Goal: Task Accomplishment & Management: Use online tool/utility

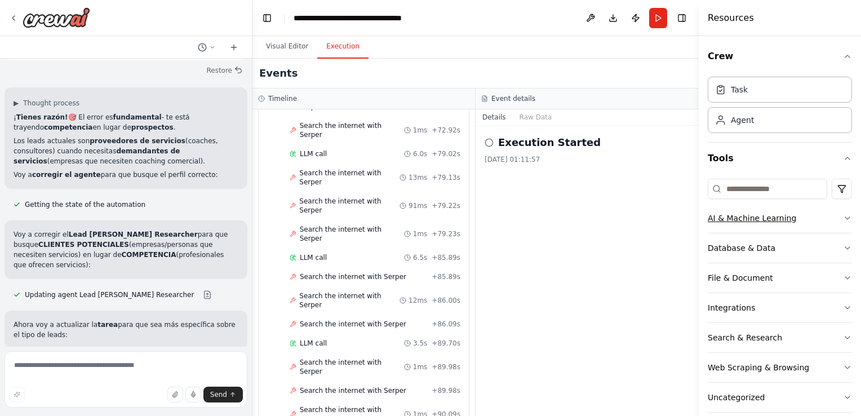
click at [786, 225] on button "AI & Machine Learning" at bounding box center [780, 217] width 144 height 29
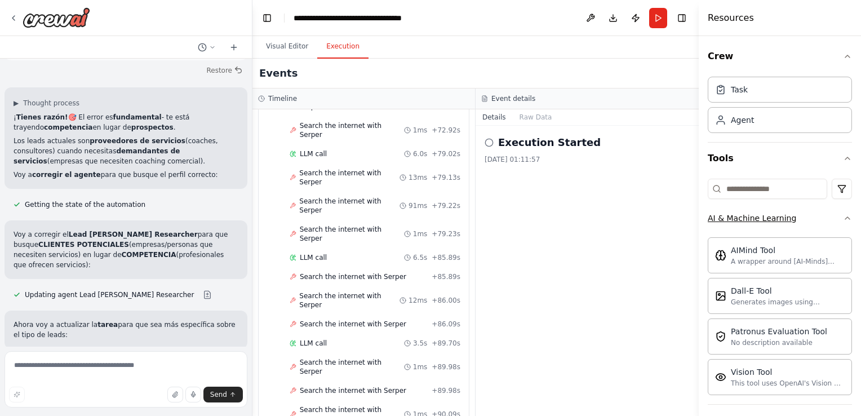
click at [843, 215] on icon "button" at bounding box center [847, 218] width 9 height 9
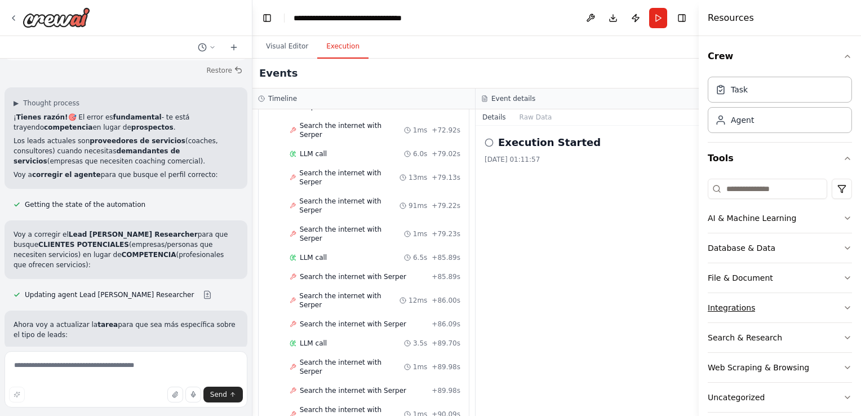
click at [812, 305] on button "Integrations" at bounding box center [780, 307] width 144 height 29
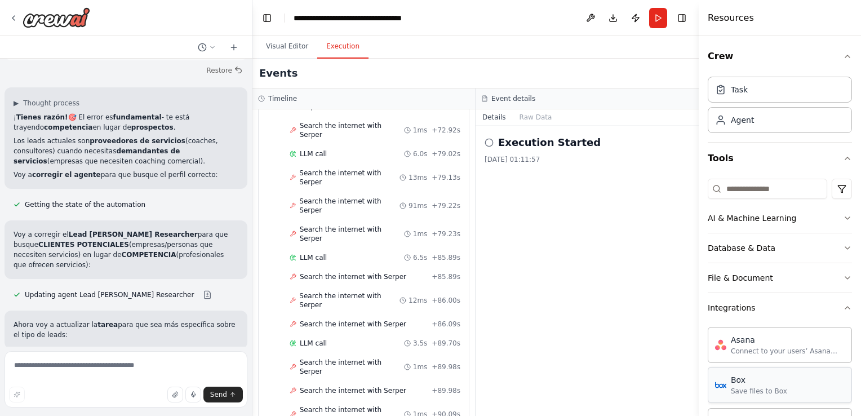
scroll to position [113, 0]
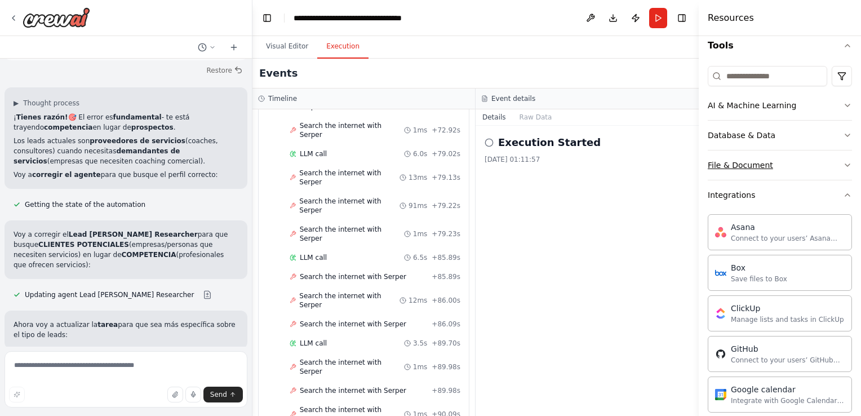
click at [757, 167] on div "File & Document" at bounding box center [740, 164] width 65 height 11
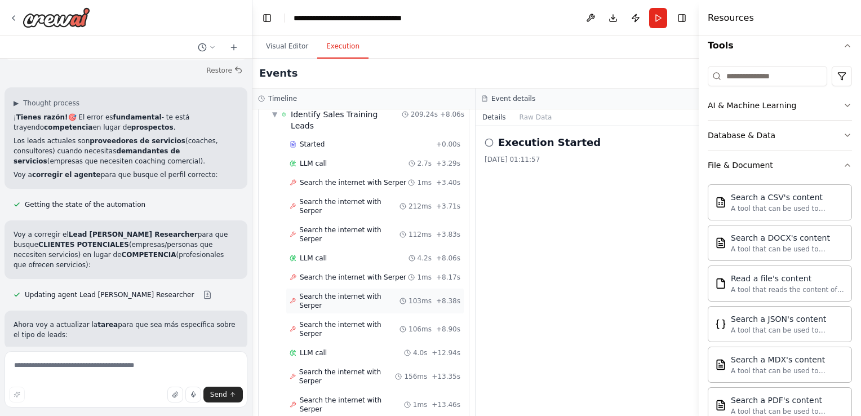
scroll to position [0, 0]
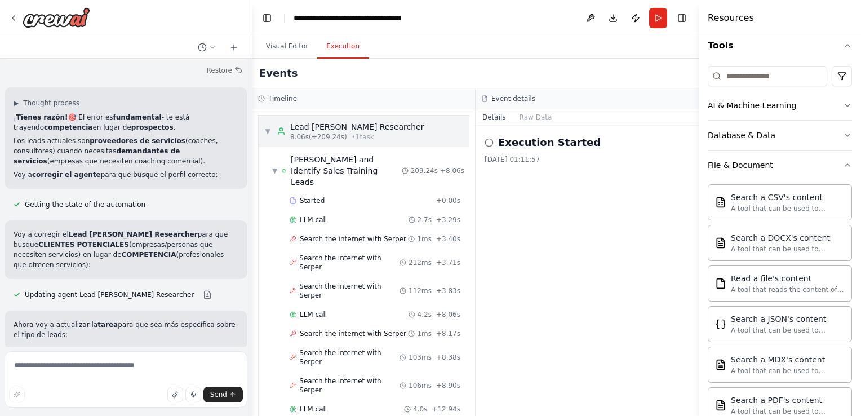
click at [271, 134] on div "▼ Lead [PERSON_NAME] Researcher 8.06s (+209.24s) • 1 task" at bounding box center [343, 131] width 159 height 20
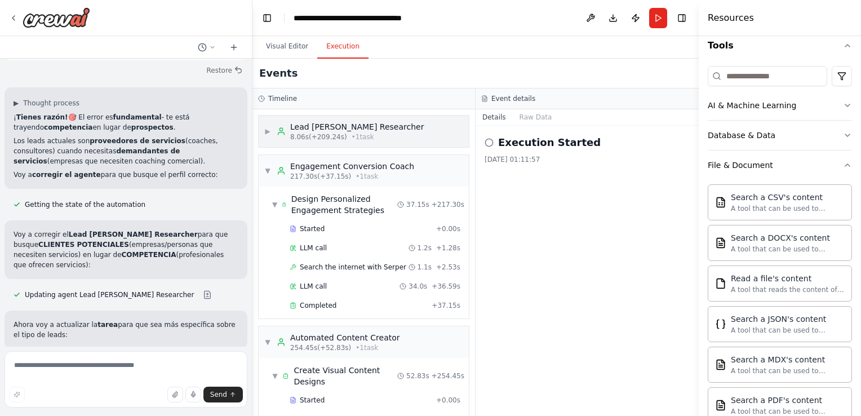
click at [277, 135] on div "Lead [PERSON_NAME] Researcher 8.06s (+209.24s) • 1 task" at bounding box center [350, 131] width 147 height 20
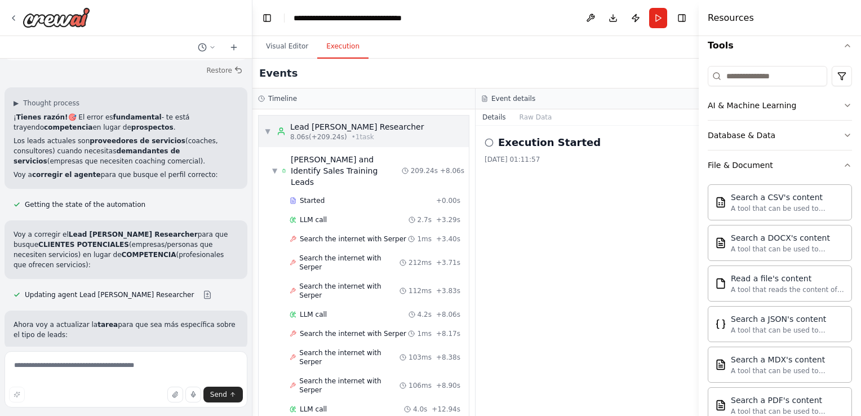
click at [352, 132] on span "• 1 task" at bounding box center [363, 136] width 23 height 9
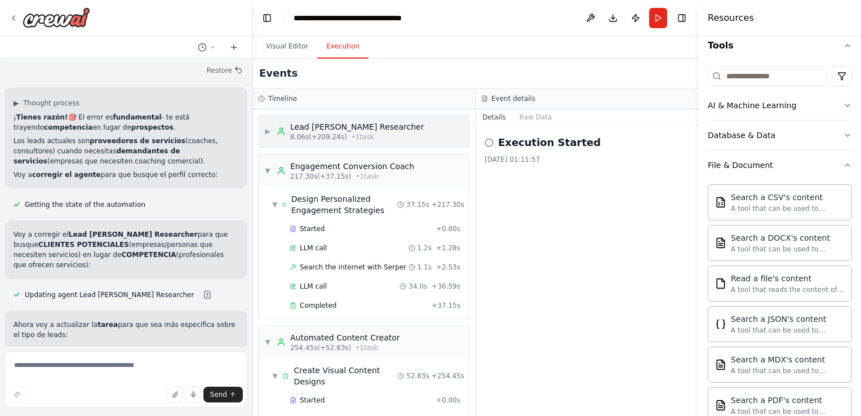
click at [345, 131] on div "Lead [PERSON_NAME] Researcher" at bounding box center [357, 126] width 134 height 11
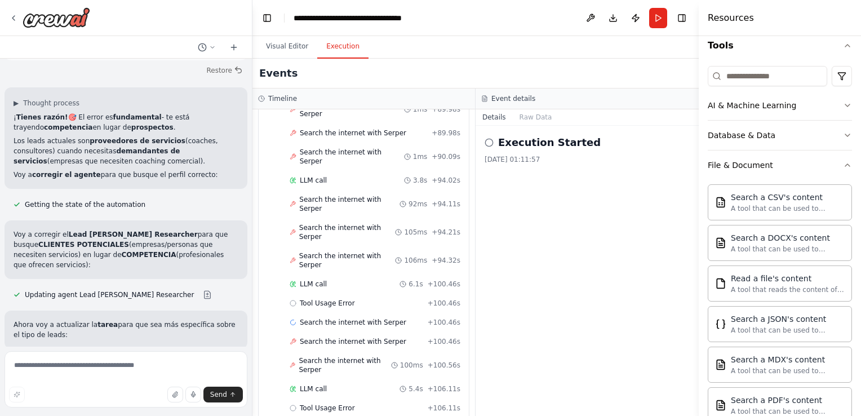
scroll to position [1860, 0]
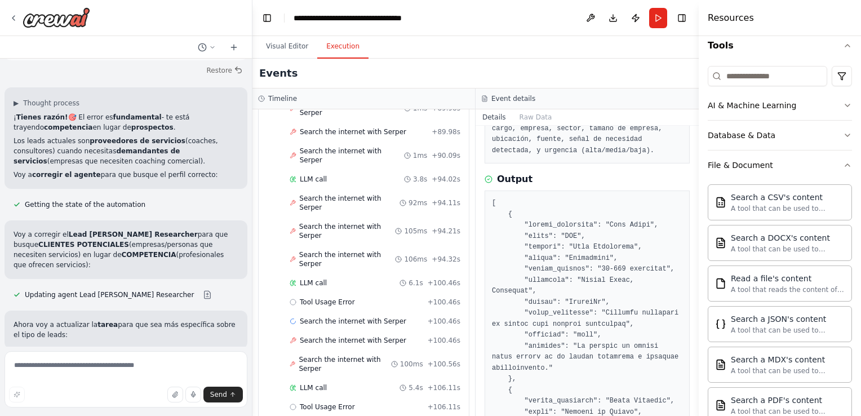
scroll to position [225, 0]
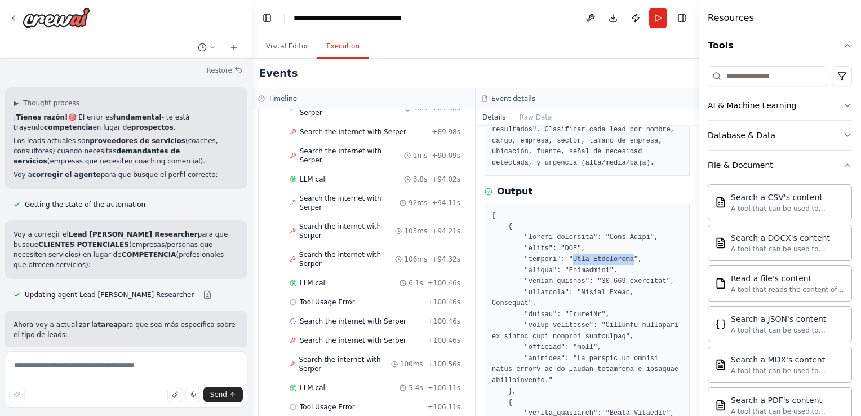
drag, startPoint x: 568, startPoint y: 247, endPoint x: 622, endPoint y: 247, distance: 54.7
copy pre "Tech Innovators"
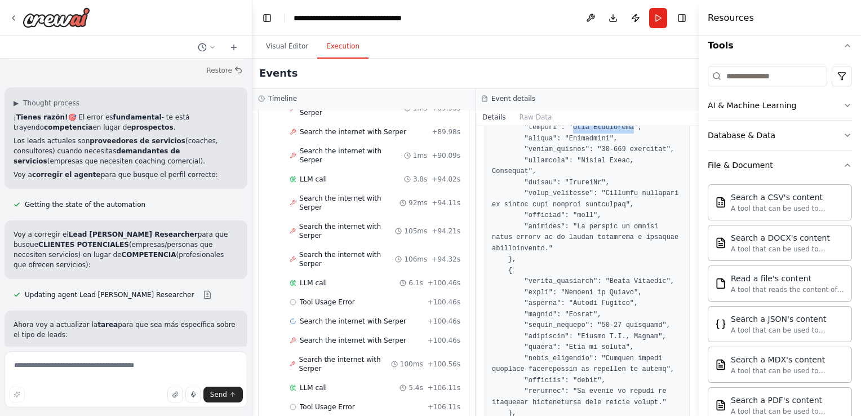
scroll to position [338, 0]
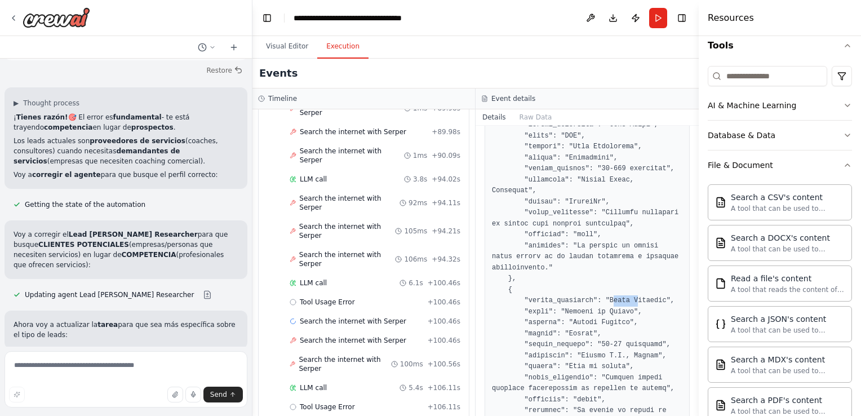
drag, startPoint x: 602, startPoint y: 276, endPoint x: 627, endPoint y: 278, distance: 25.4
drag, startPoint x: 627, startPoint y: 278, endPoint x: 618, endPoint y: 278, distance: 9.0
drag, startPoint x: 600, startPoint y: 277, endPoint x: 650, endPoint y: 280, distance: 50.3
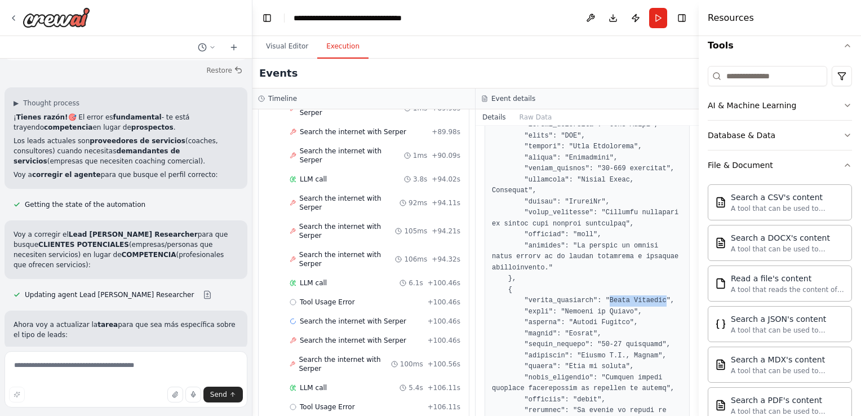
copy pre "[PERSON_NAME]"
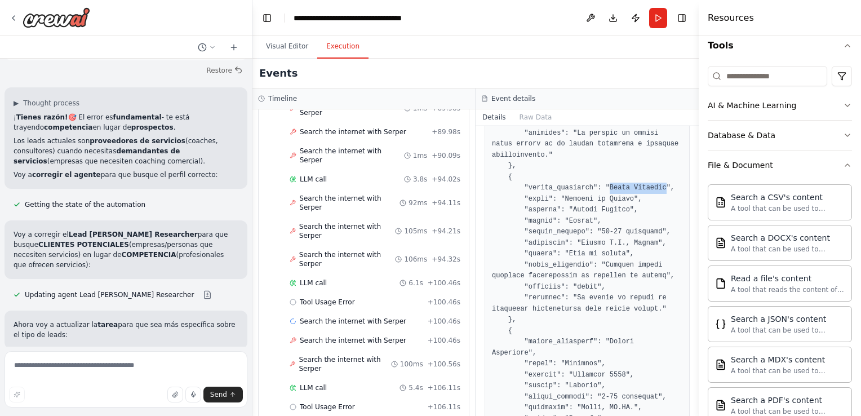
scroll to position [507, 0]
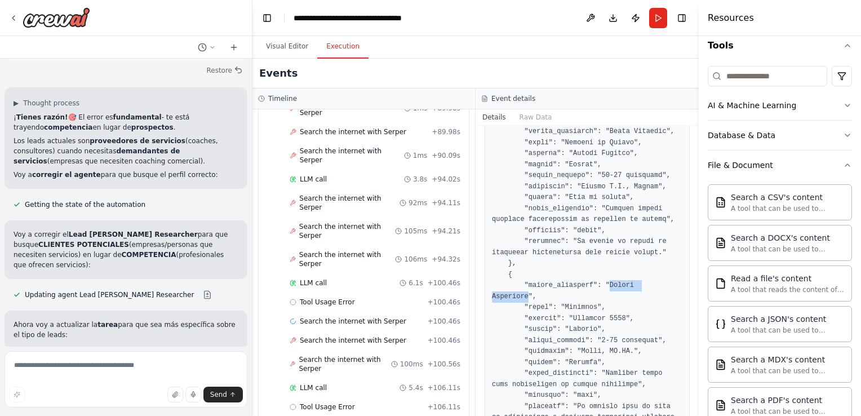
drag, startPoint x: 600, startPoint y: 261, endPoint x: 661, endPoint y: 265, distance: 61.0
copy pre "[PERSON_NAME]"
drag, startPoint x: 568, startPoint y: 283, endPoint x: 614, endPoint y: 285, distance: 46.2
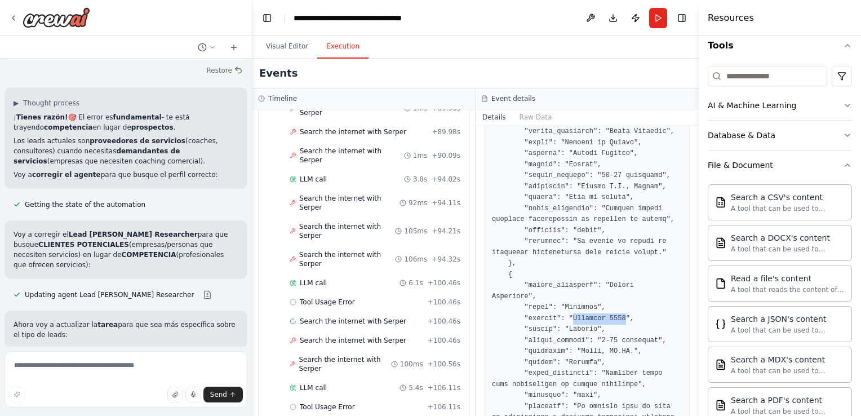
copy pre "Startups 2023"
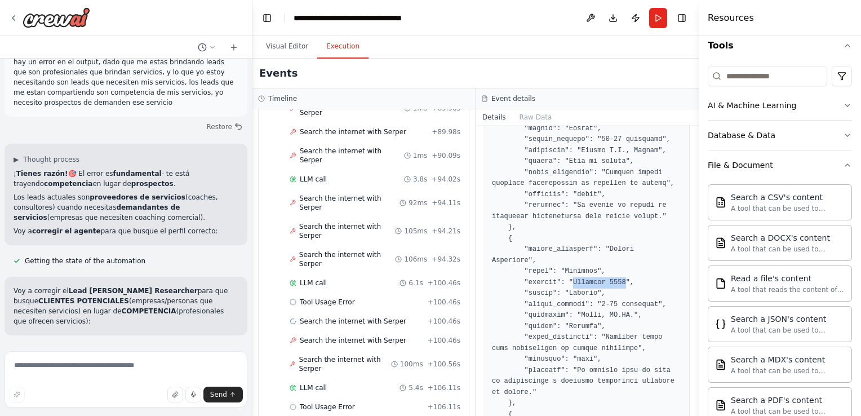
scroll to position [564, 0]
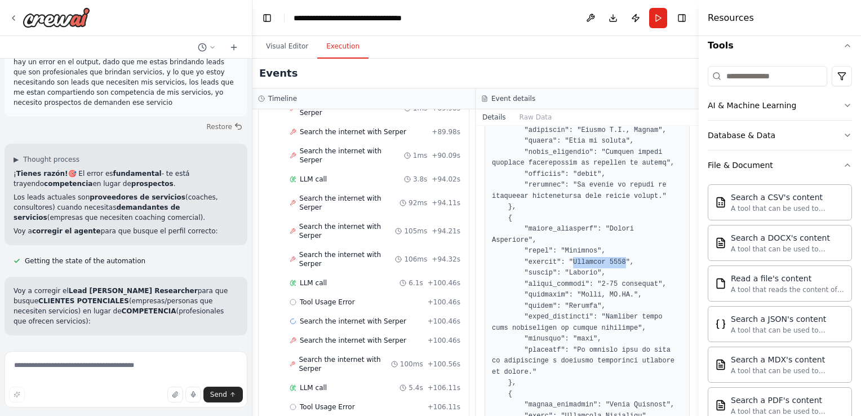
copy pre "Startups 2023"
drag, startPoint x: 571, startPoint y: 260, endPoint x: 627, endPoint y: 263, distance: 55.9
copy pre ""[GEOGRAPHIC_DATA], [GEOGRAPHIC_DATA].""
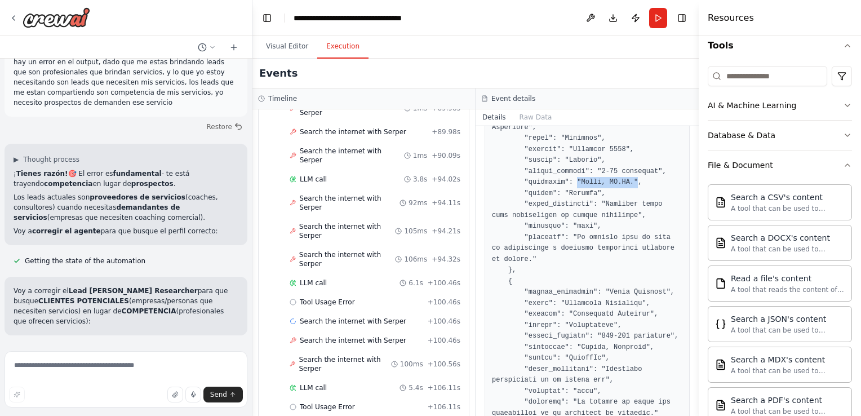
scroll to position [733, 0]
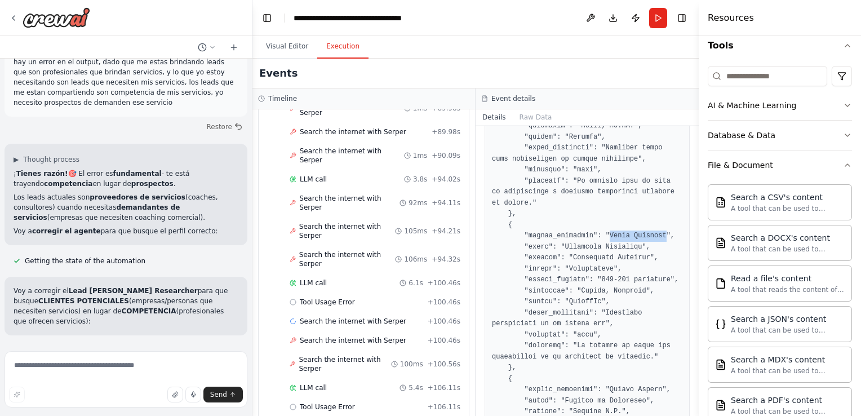
drag, startPoint x: 600, startPoint y: 202, endPoint x: 650, endPoint y: 204, distance: 50.2
copy pre "[PERSON_NAME]"
drag, startPoint x: 568, startPoint y: 221, endPoint x: 636, endPoint y: 224, distance: 68.2
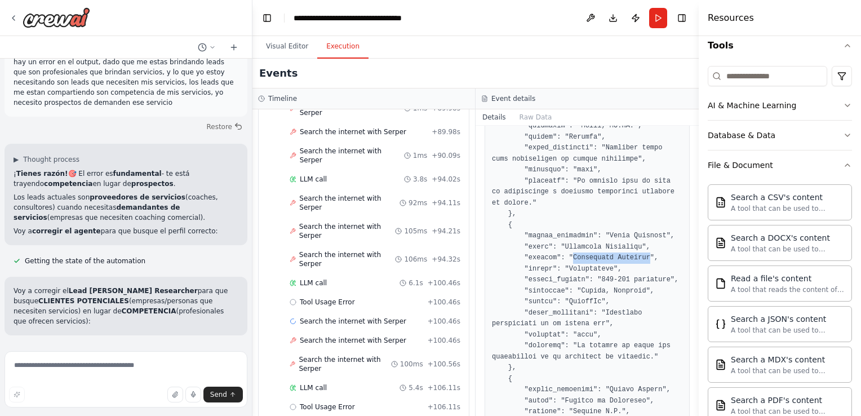
copy pre "Soluciones Eficaces"
drag, startPoint x: 568, startPoint y: 256, endPoint x: 638, endPoint y: 258, distance: 69.9
copy pre ""[GEOGRAPHIC_DATA], [GEOGRAPHIC_DATA]""
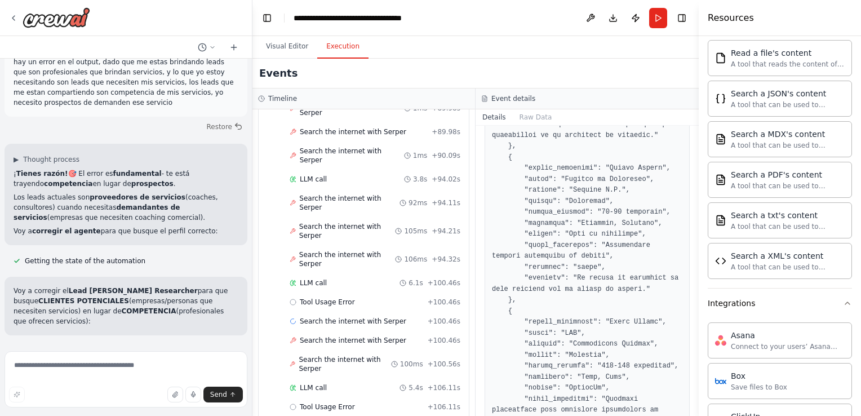
scroll to position [958, 0]
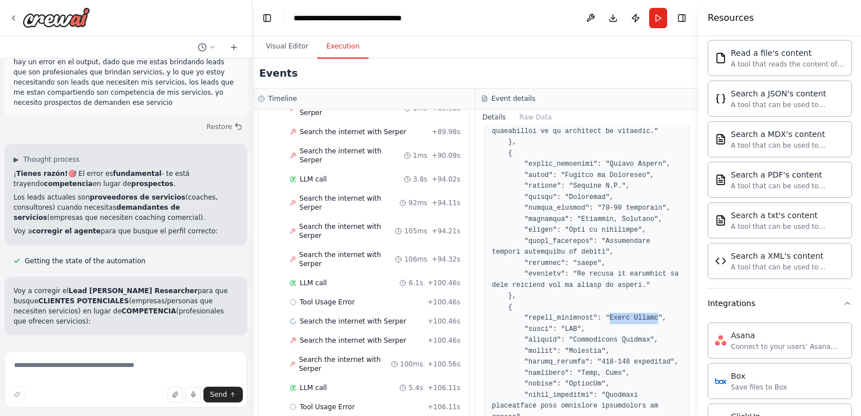
drag, startPoint x: 599, startPoint y: 286, endPoint x: 642, endPoint y: 286, distance: 44.0
click at [642, 286] on pre at bounding box center [587, 308] width 190 height 1660
copy pre "[PERSON_NAME]"
drag, startPoint x: 566, startPoint y: 305, endPoint x: 635, endPoint y: 309, distance: 69.4
click at [635, 309] on pre at bounding box center [587, 308] width 190 height 1660
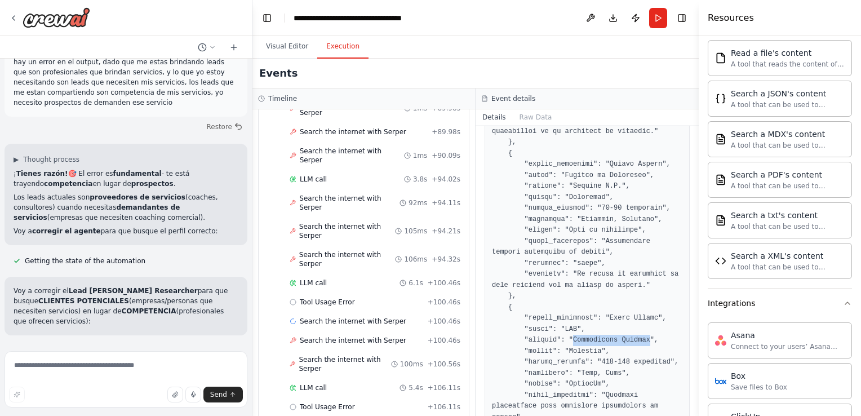
click at [635, 309] on pre at bounding box center [587, 308] width 190 height 1660
drag, startPoint x: 624, startPoint y: 297, endPoint x: 532, endPoint y: 193, distance: 139.3
click at [535, 196] on pre at bounding box center [587, 308] width 190 height 1660
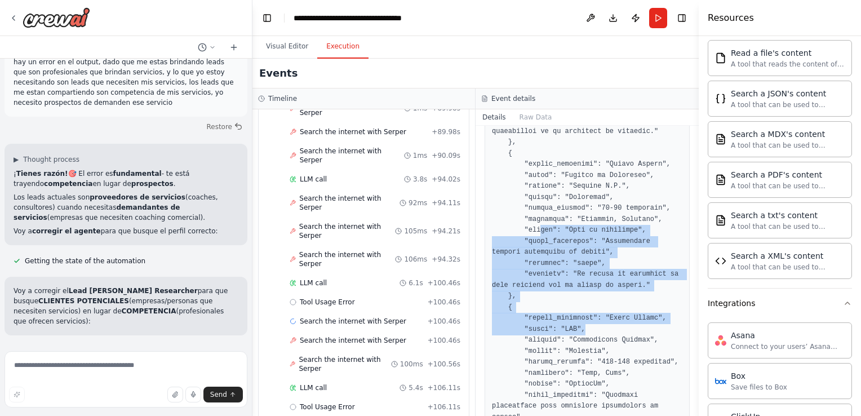
scroll to position [1014, 0]
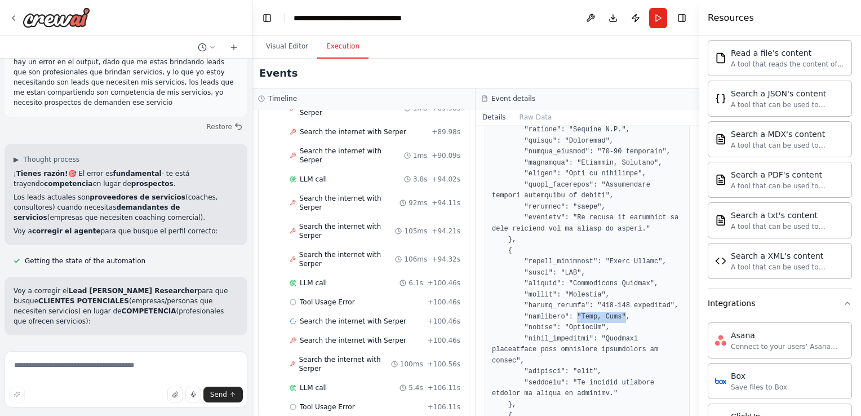
drag, startPoint x: 570, startPoint y: 284, endPoint x: 616, endPoint y: 283, distance: 45.7
click at [616, 283] on pre at bounding box center [587, 251] width 190 height 1660
